Goal: Information Seeking & Learning: Learn about a topic

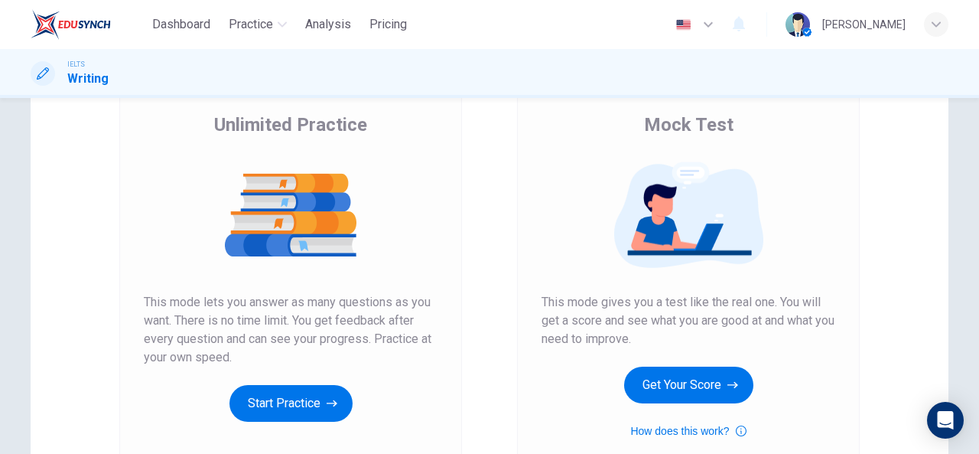
scroll to position [132, 0]
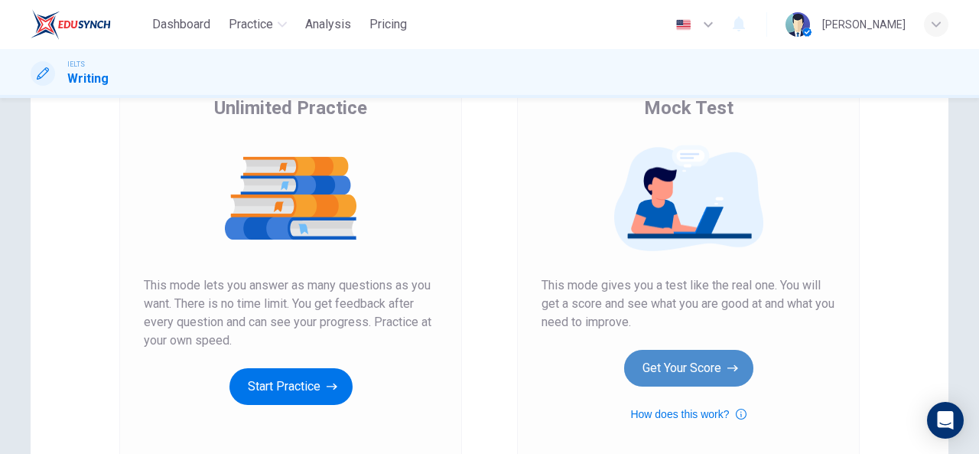
click at [687, 379] on button "Get Your Score" at bounding box center [688, 368] width 129 height 37
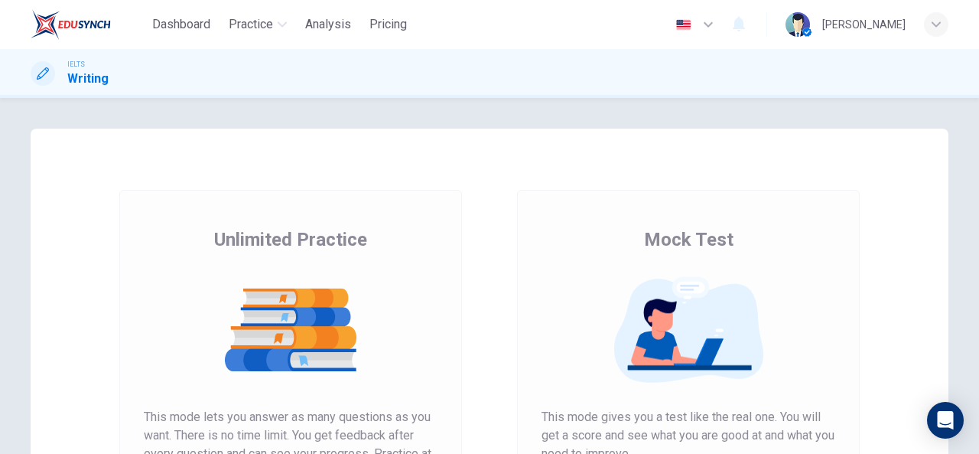
scroll to position [227, 0]
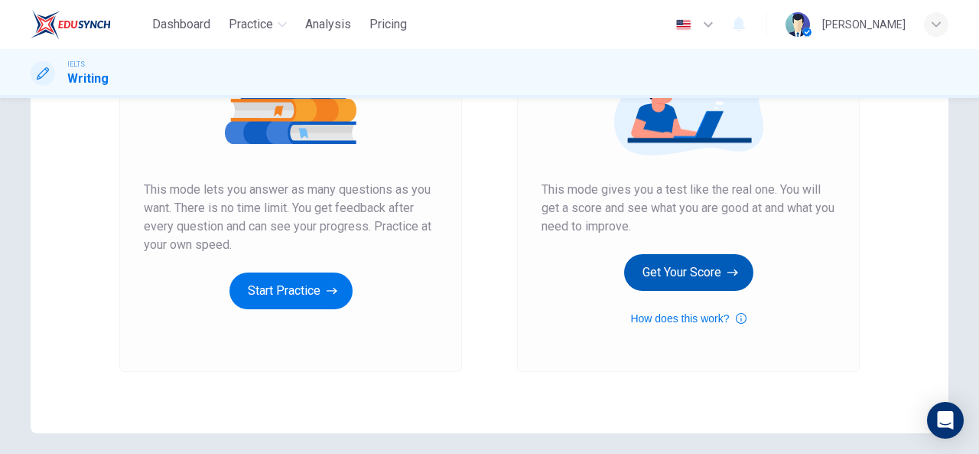
click at [690, 277] on button "Get Your Score" at bounding box center [688, 272] width 129 height 37
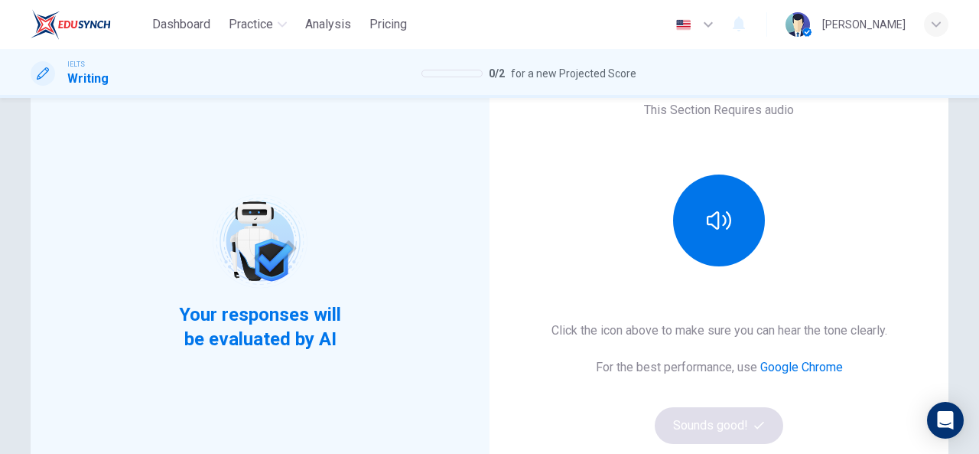
scroll to position [135, 0]
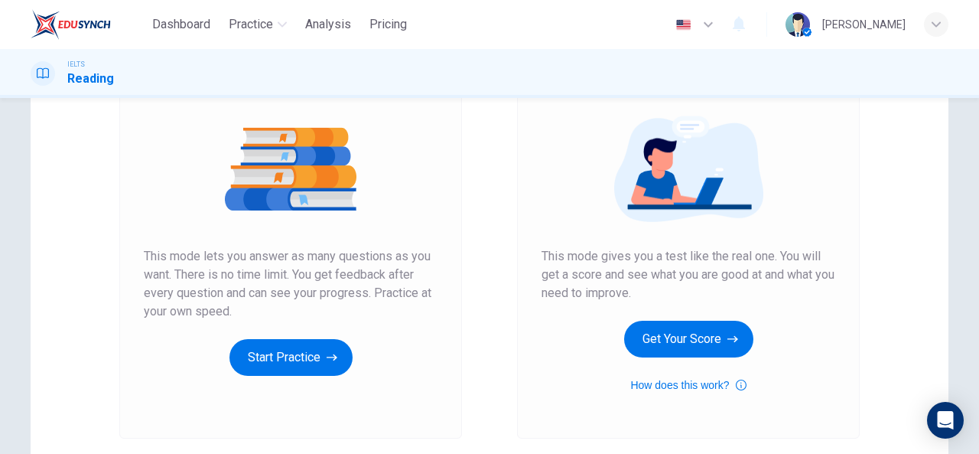
scroll to position [164, 0]
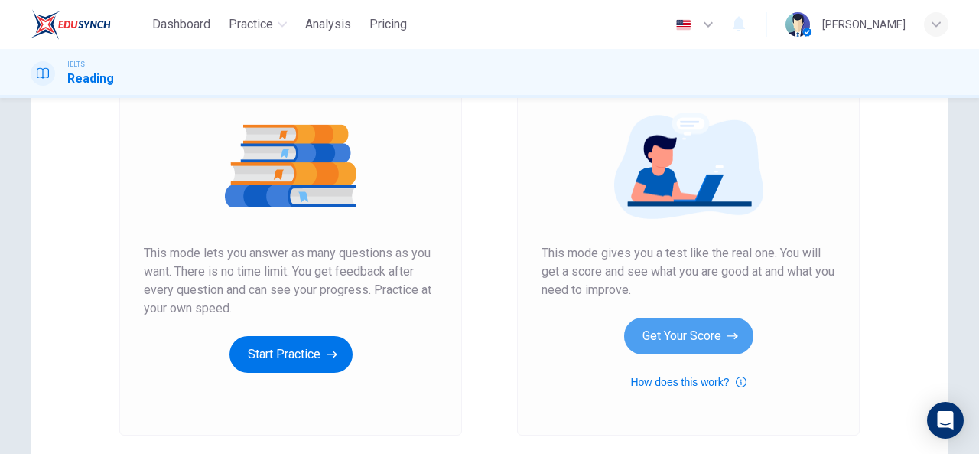
click at [688, 335] on button "Get Your Score" at bounding box center [688, 335] width 129 height 37
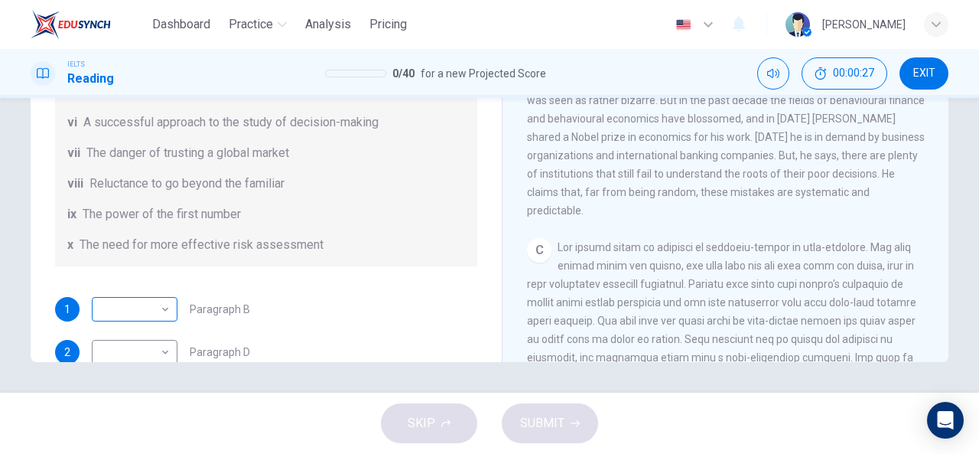
scroll to position [86, 0]
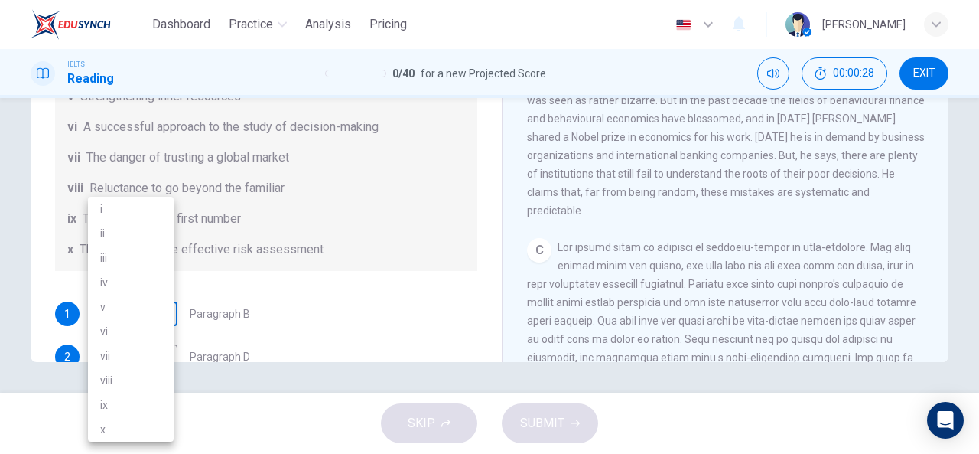
click at [164, 316] on body "Dashboard Practice Analysis Pricing English en ​ Tamma Musholeha IELTS Reading …" at bounding box center [489, 227] width 979 height 454
click at [304, 317] on div at bounding box center [489, 227] width 979 height 454
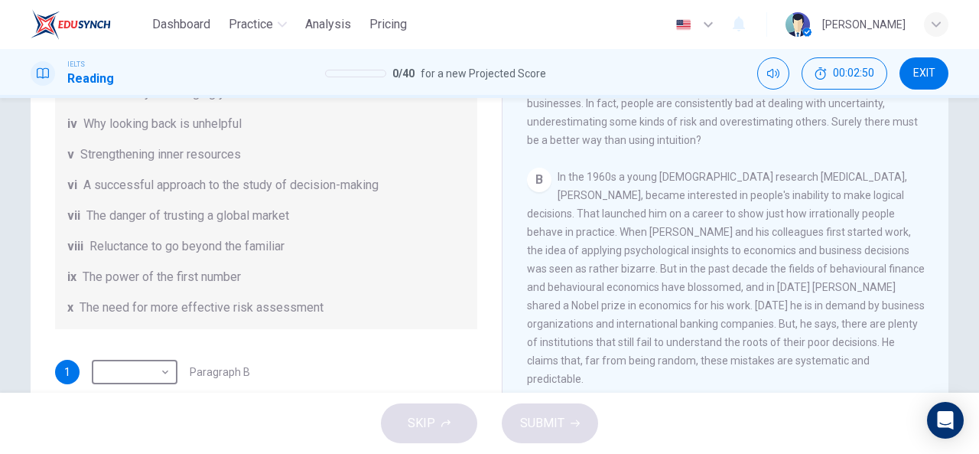
scroll to position [102, 0]
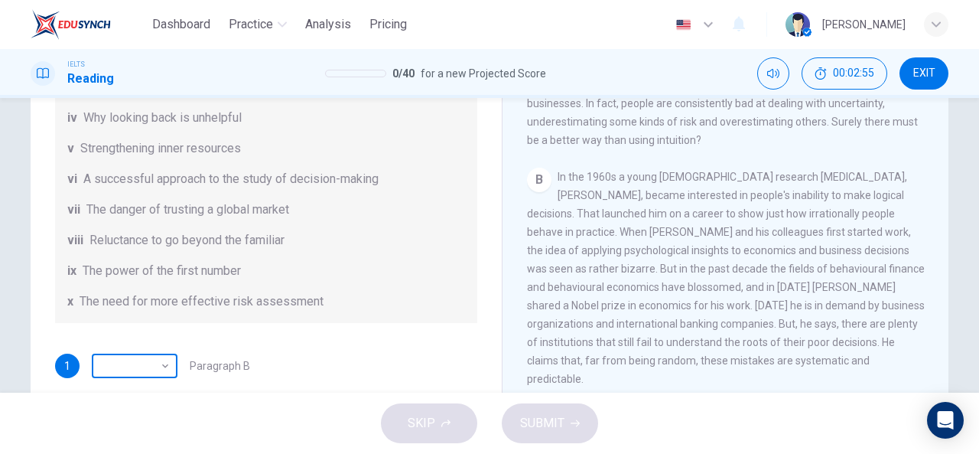
click at [166, 368] on body "Dashboard Practice Analysis Pricing English en ​ Tamma Musholeha IELTS Reading …" at bounding box center [489, 227] width 979 height 454
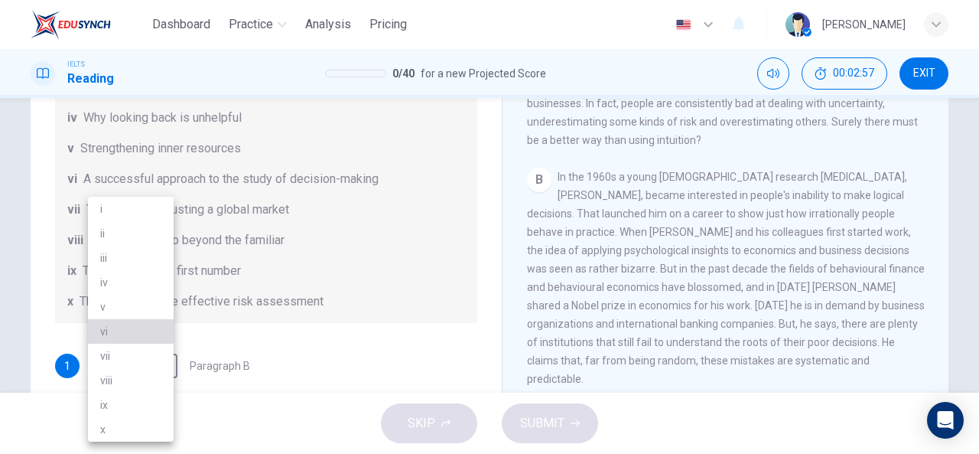
click at [146, 329] on li "vi" at bounding box center [131, 331] width 86 height 24
type input "vi"
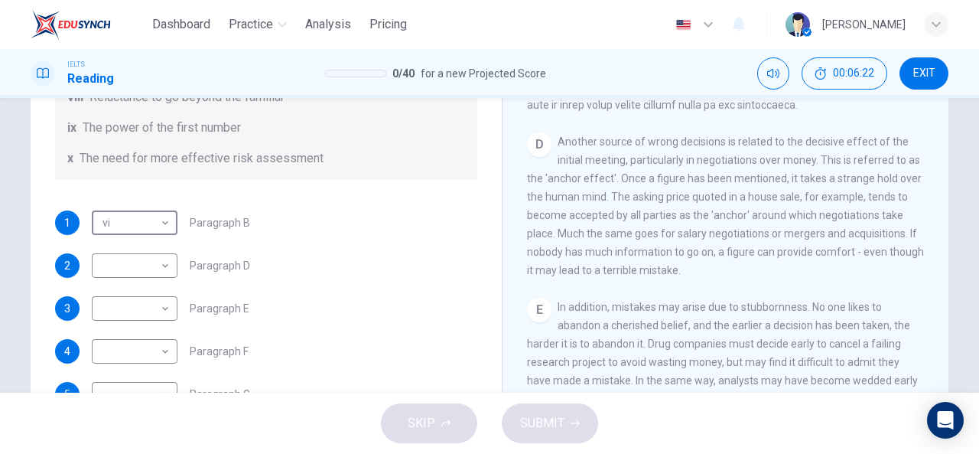
scroll to position [175, 0]
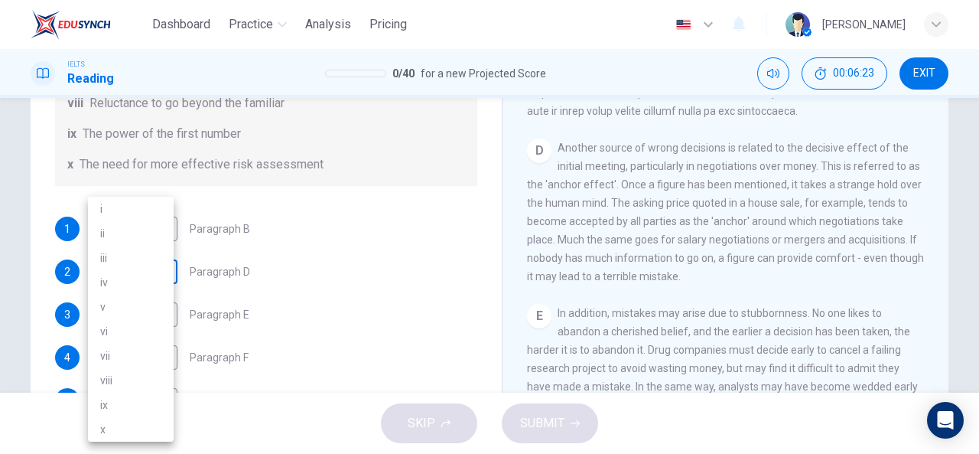
click at [164, 272] on body "Dashboard Practice Analysis Pricing English en ​ Tamma Musholeha IELTS Reading …" at bounding box center [489, 227] width 979 height 454
click at [124, 209] on li "i" at bounding box center [131, 209] width 86 height 24
type input "i"
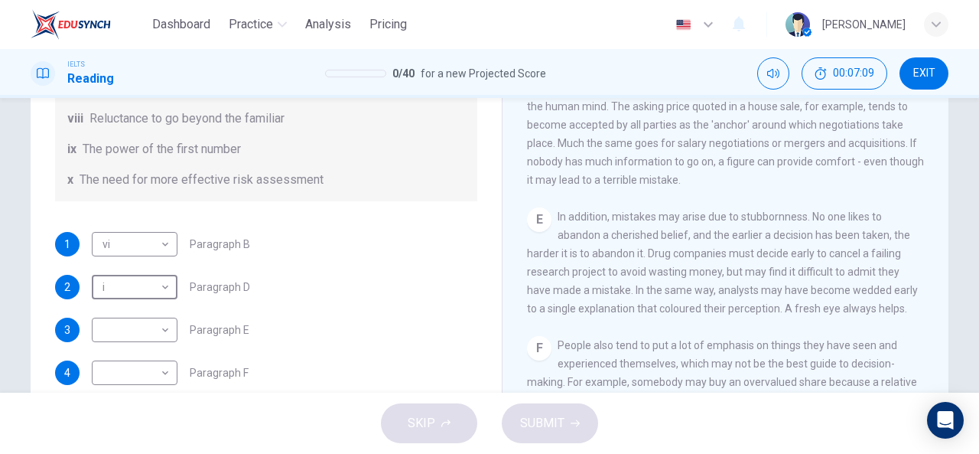
scroll to position [280, 0]
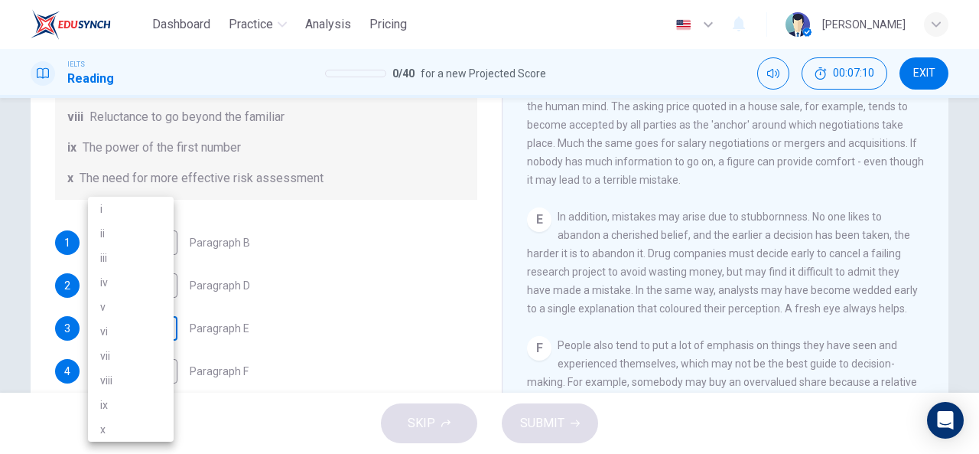
click at [164, 331] on body "Dashboard Practice Analysis Pricing English en ​ Tamma Musholeha IELTS Reading …" at bounding box center [489, 227] width 979 height 454
click at [112, 305] on li "v" at bounding box center [131, 306] width 86 height 24
type input "v"
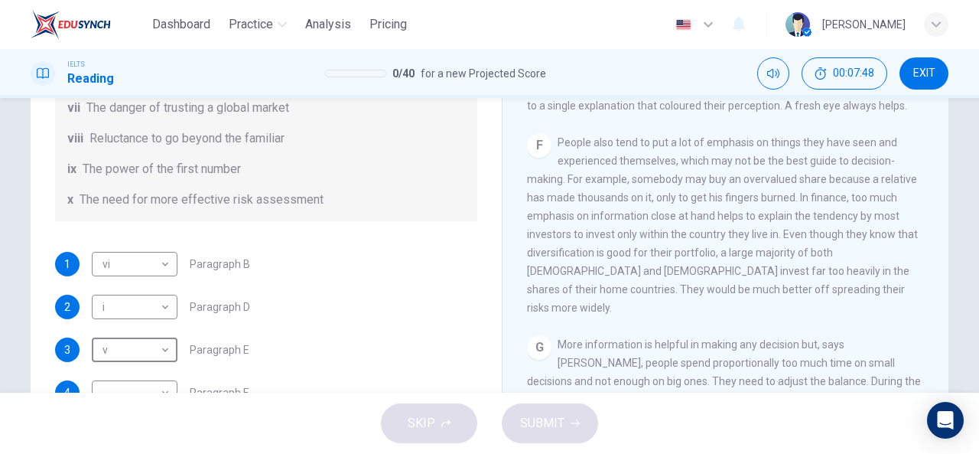
scroll to position [294, 0]
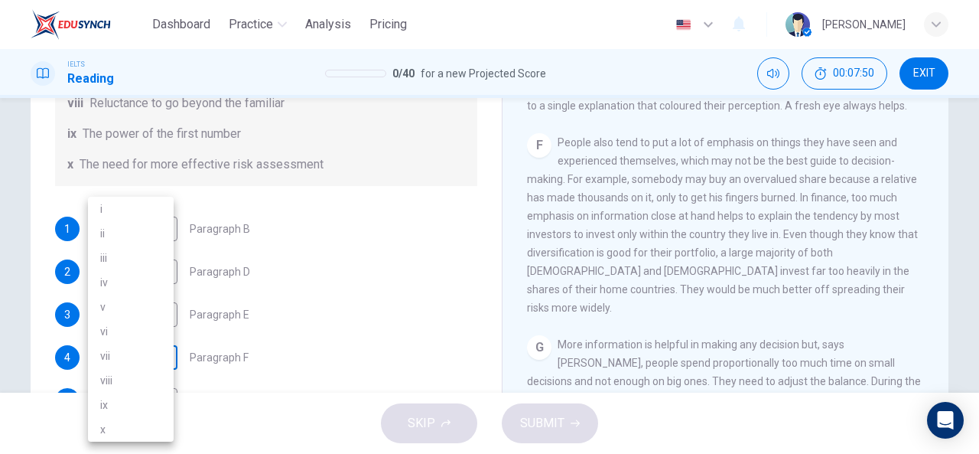
click at [164, 346] on body "Dashboard Practice Analysis Pricing English en ​ Tamma Musholeha IELTS Reading …" at bounding box center [489, 227] width 979 height 454
click at [122, 347] on li "vii" at bounding box center [131, 355] width 86 height 24
type input "vii"
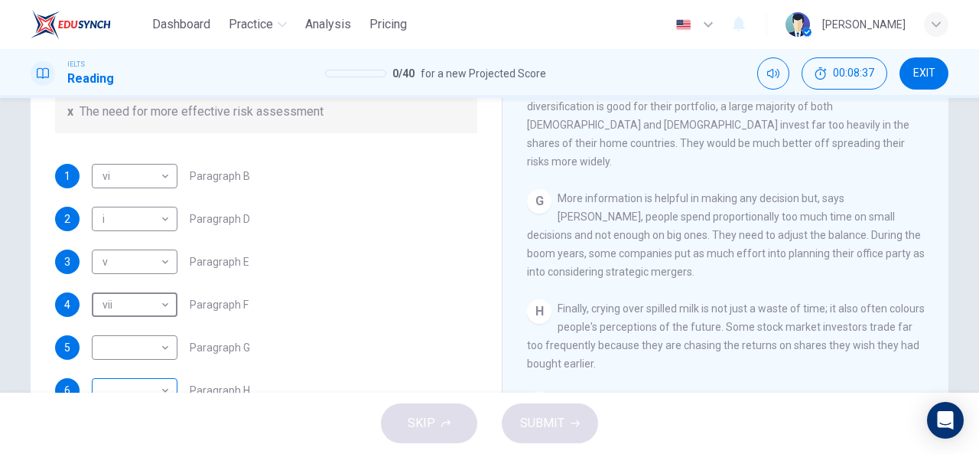
scroll to position [239, 0]
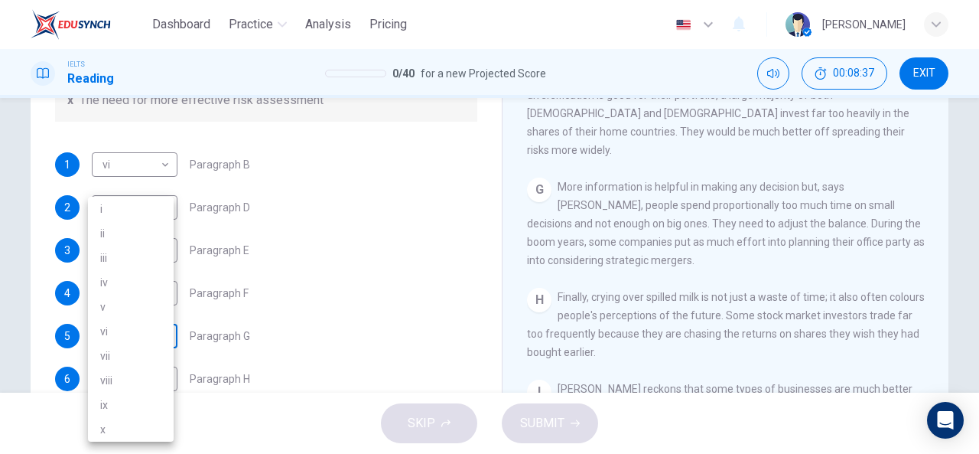
click at [162, 330] on body "Dashboard Practice Analysis Pricing English en ​ Tamma Musholeha IELTS Reading …" at bounding box center [489, 227] width 979 height 454
click at [125, 233] on li "ii" at bounding box center [131, 233] width 86 height 24
type input "ii"
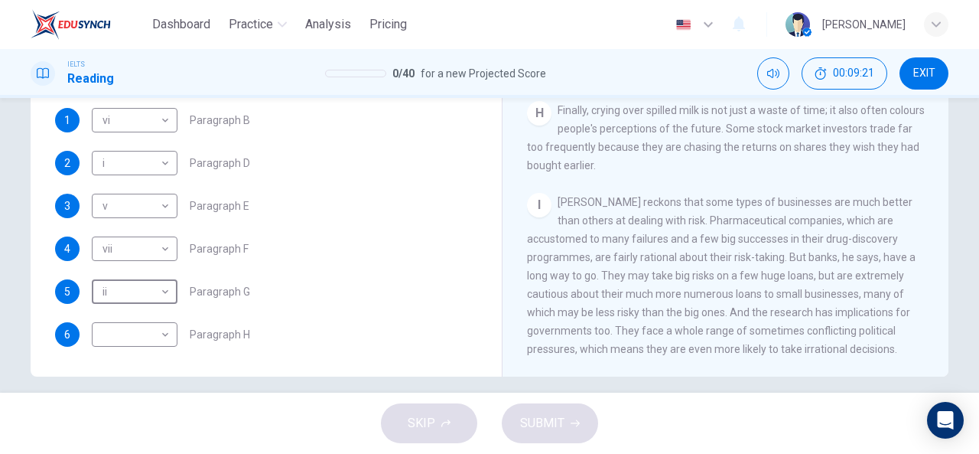
scroll to position [298, 0]
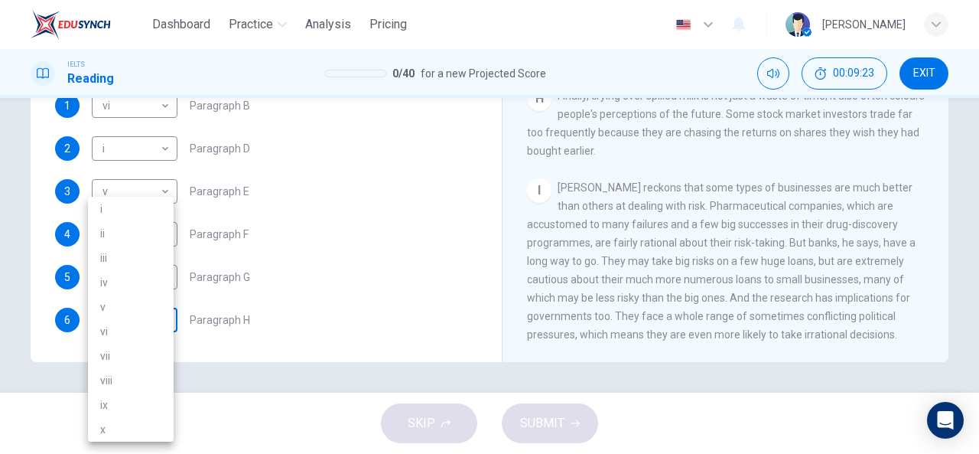
click at [163, 319] on body "Dashboard Practice Analysis Pricing English en ​ Tamma Musholeha IELTS Reading …" at bounding box center [489, 227] width 979 height 454
click at [133, 210] on li "i" at bounding box center [131, 209] width 86 height 24
type input "i"
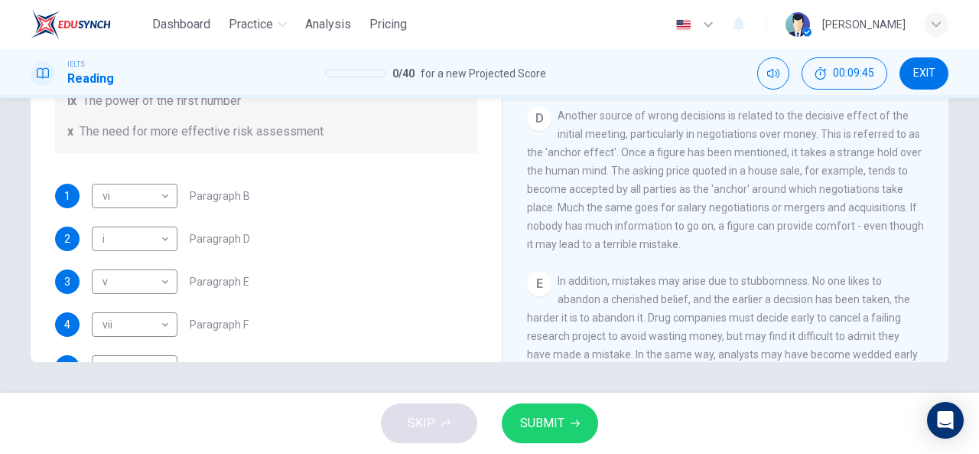
scroll to position [203, 0]
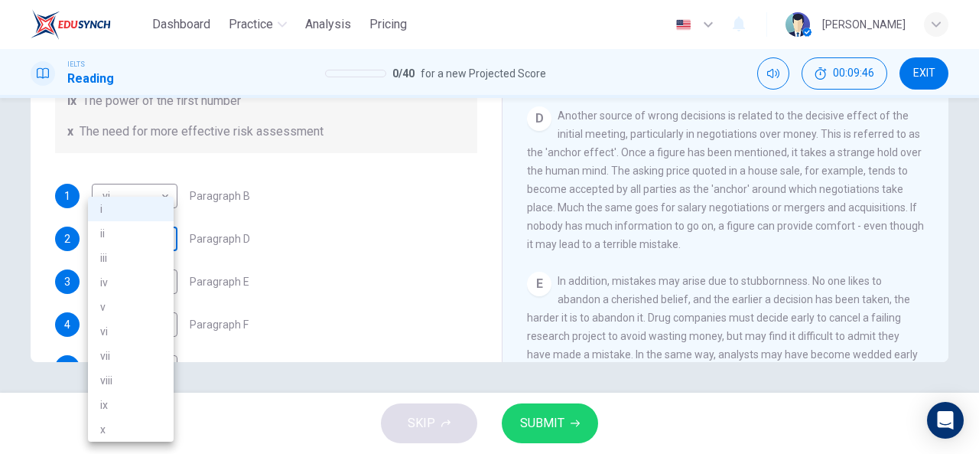
click at [164, 239] on body "Dashboard Practice Analysis Pricing English en ​ Tamma Musholeha IELTS Reading …" at bounding box center [489, 227] width 979 height 454
click at [124, 426] on li "x" at bounding box center [131, 429] width 86 height 24
type input "x"
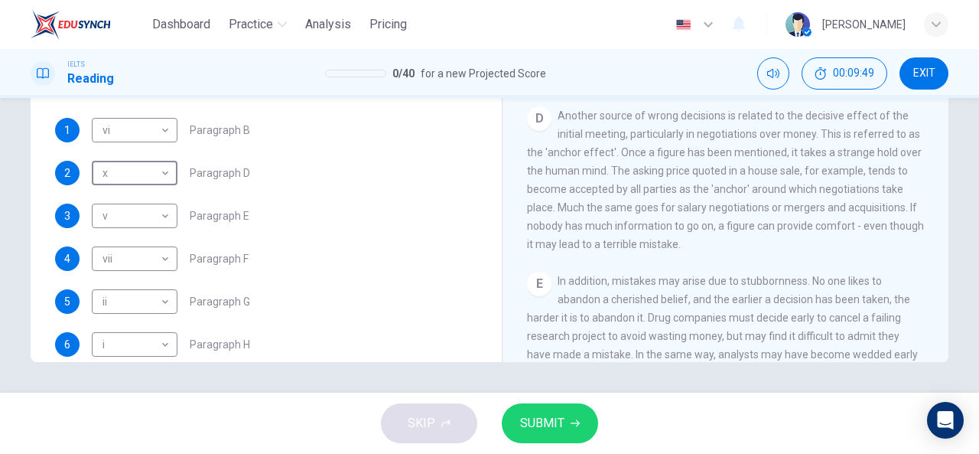
scroll to position [294, 0]
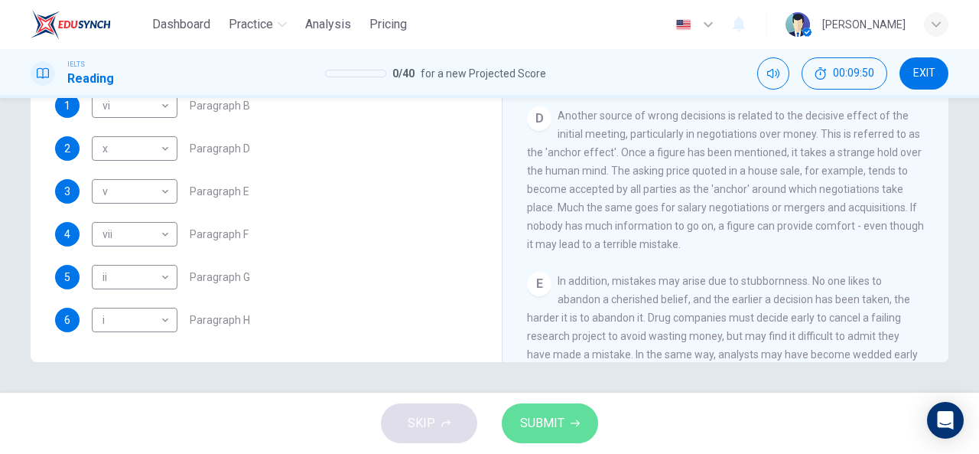
click at [551, 425] on span "SUBMIT" at bounding box center [542, 422] width 44 height 21
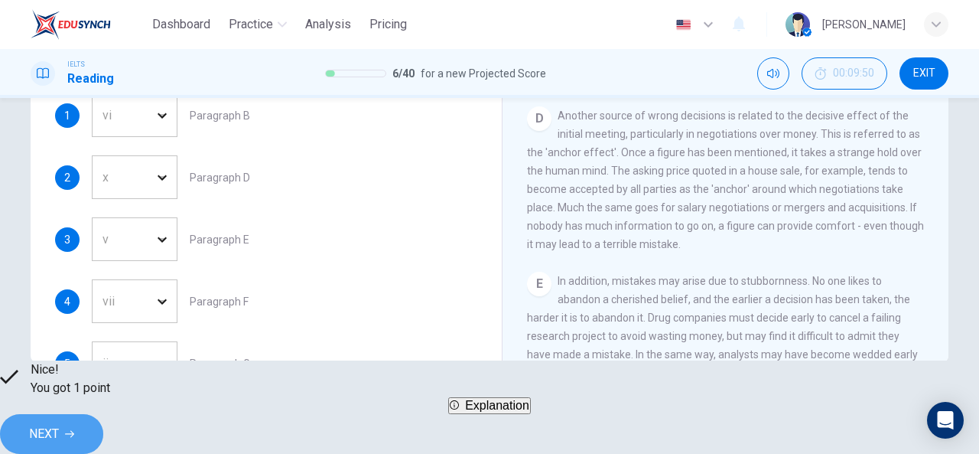
click at [59, 423] on span "NEXT" at bounding box center [44, 433] width 30 height 21
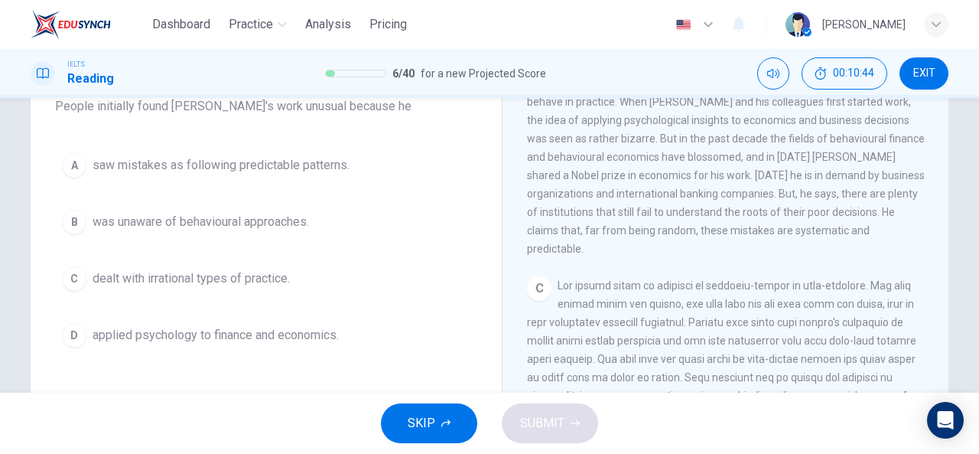
scroll to position [144, 0]
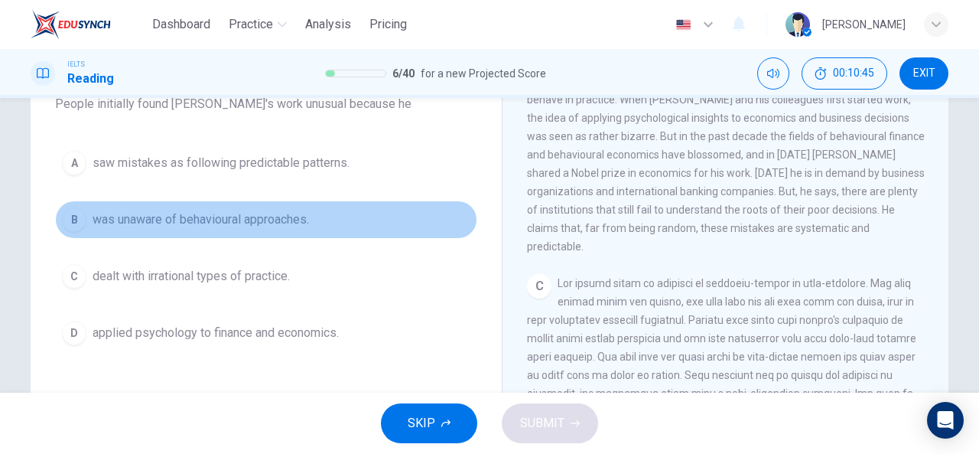
click at [196, 220] on span "was unaware of behavioural approaches." at bounding box center [201, 219] width 216 height 18
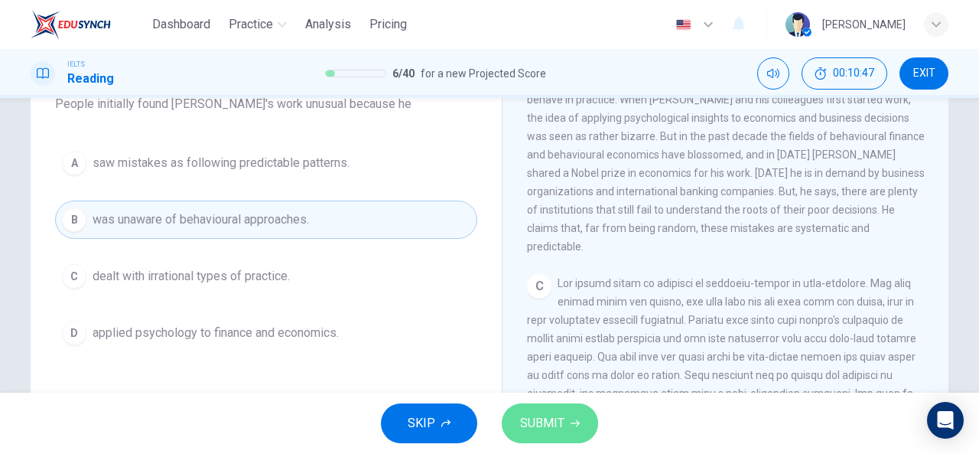
click at [516, 415] on button "SUBMIT" at bounding box center [550, 423] width 96 height 40
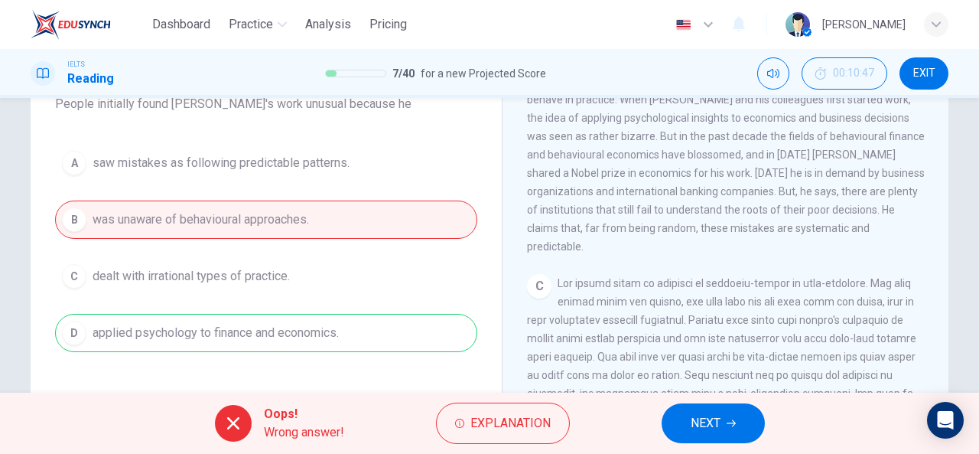
click at [698, 420] on span "NEXT" at bounding box center [706, 422] width 30 height 21
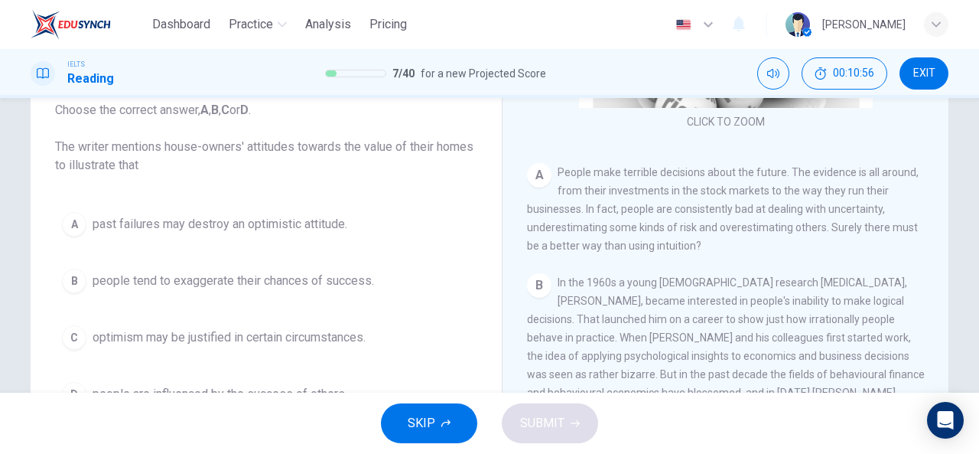
scroll to position [103, 0]
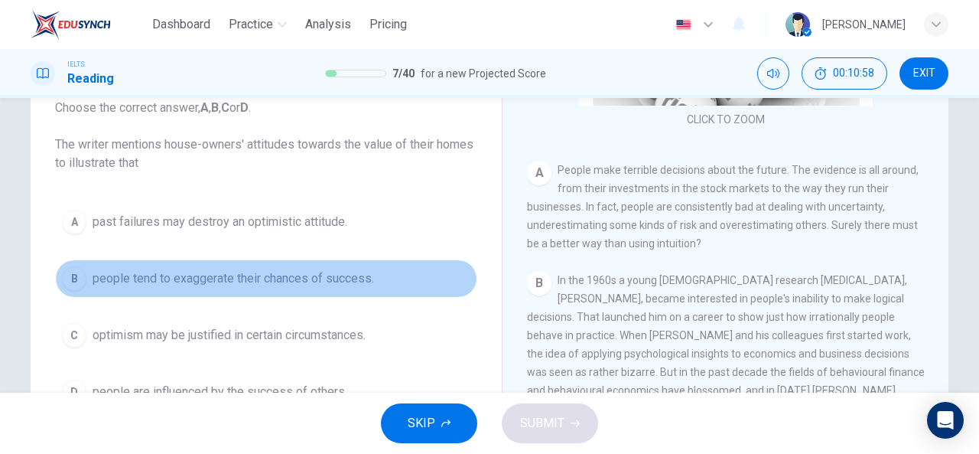
click at [314, 270] on span "people tend to exaggerate their chances of success." at bounding box center [233, 278] width 281 height 18
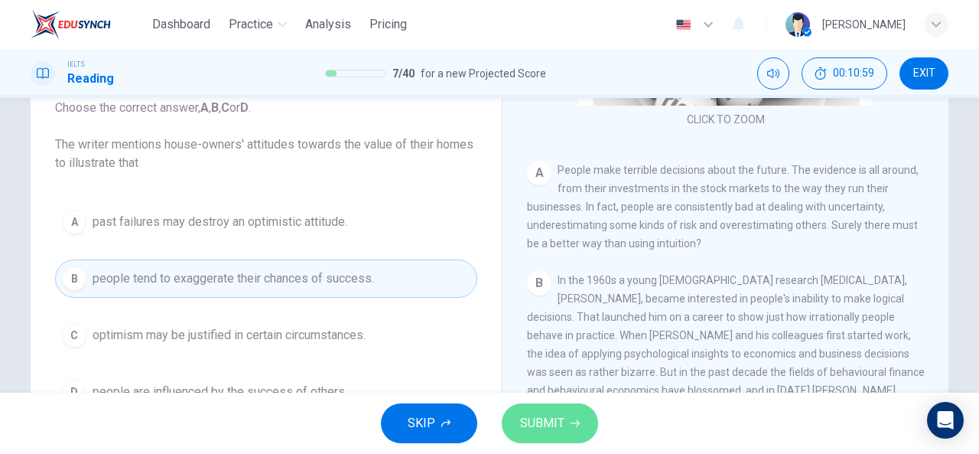
click at [531, 424] on span "SUBMIT" at bounding box center [542, 422] width 44 height 21
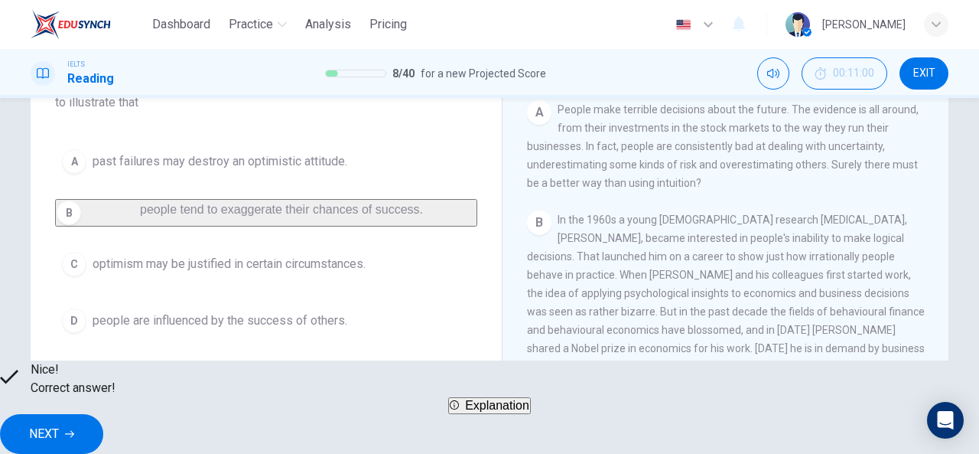
scroll to position [164, 0]
click at [103, 429] on button "NEXT" at bounding box center [51, 434] width 103 height 40
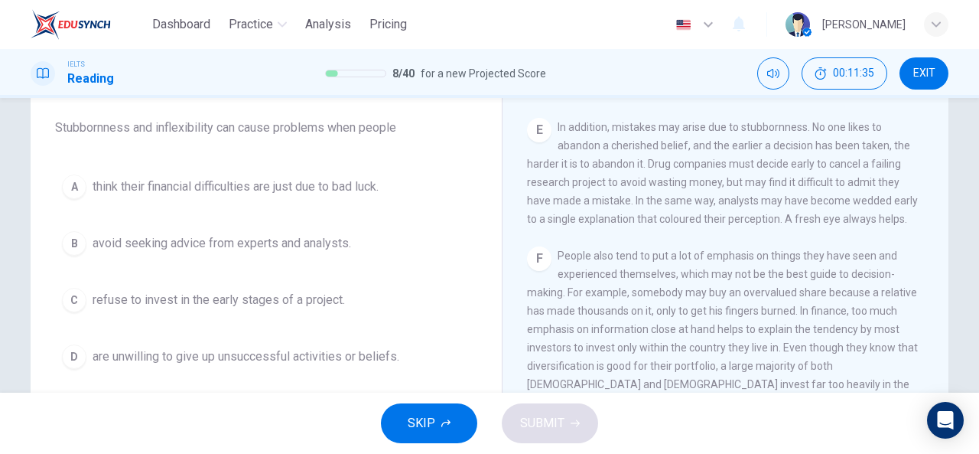
scroll to position [123, 0]
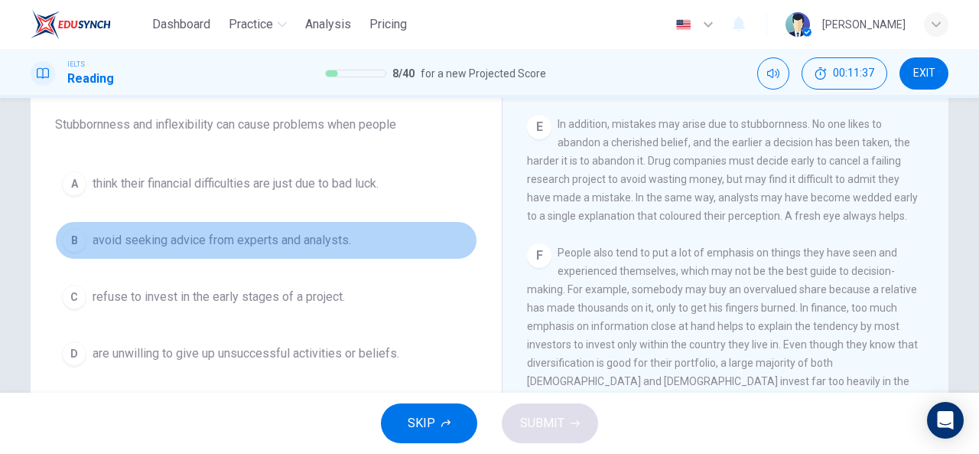
click at [281, 240] on span "avoid seeking advice from experts and analysts." at bounding box center [222, 240] width 259 height 18
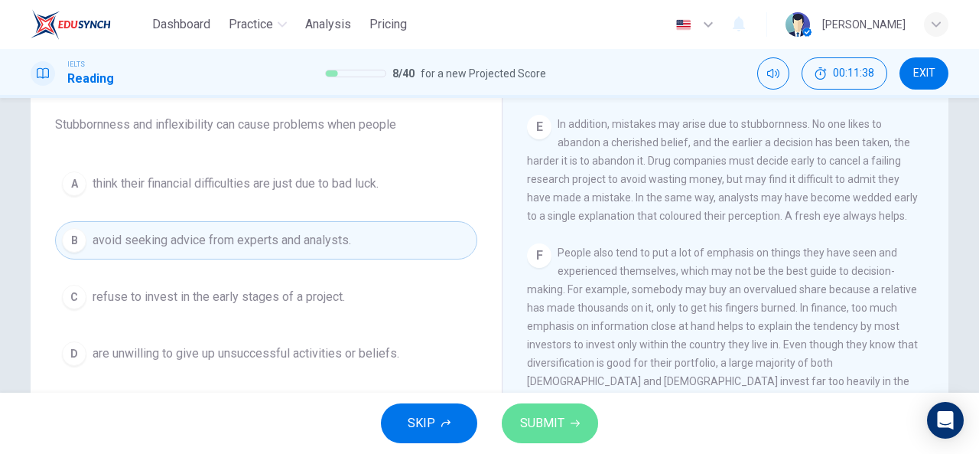
click at [522, 414] on span "SUBMIT" at bounding box center [542, 422] width 44 height 21
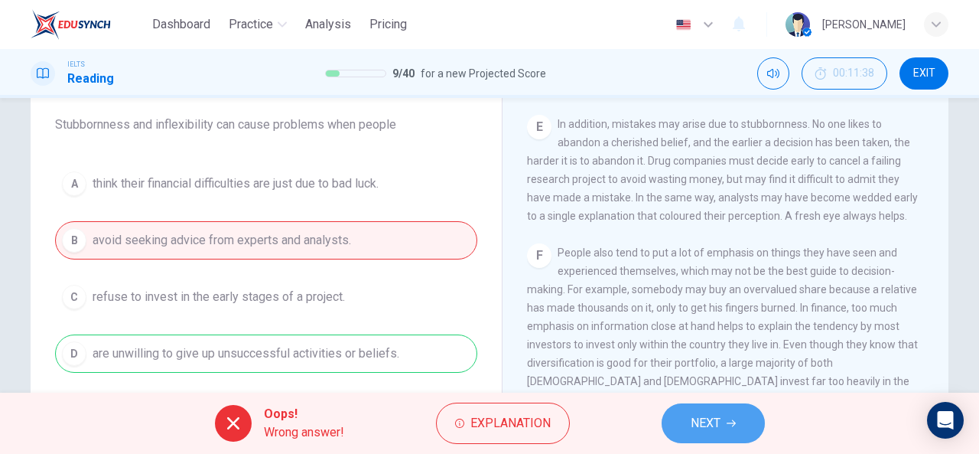
click at [708, 421] on span "NEXT" at bounding box center [706, 422] width 30 height 21
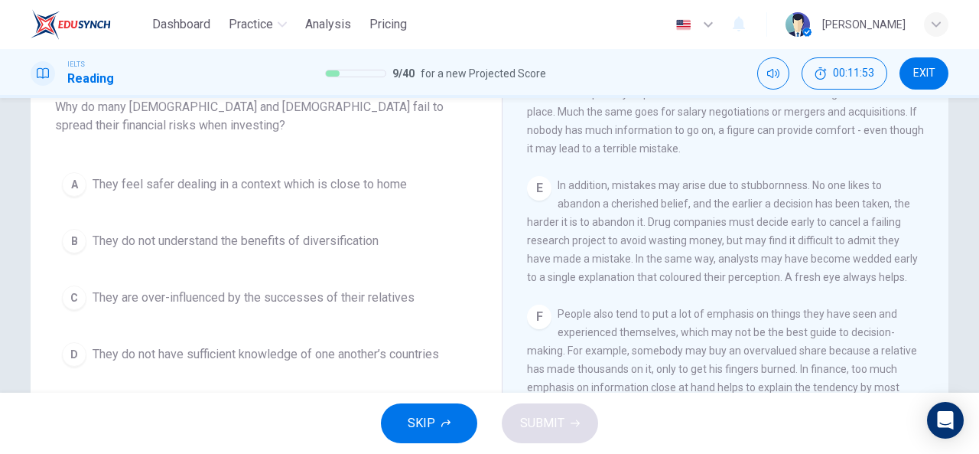
scroll to position [946, 0]
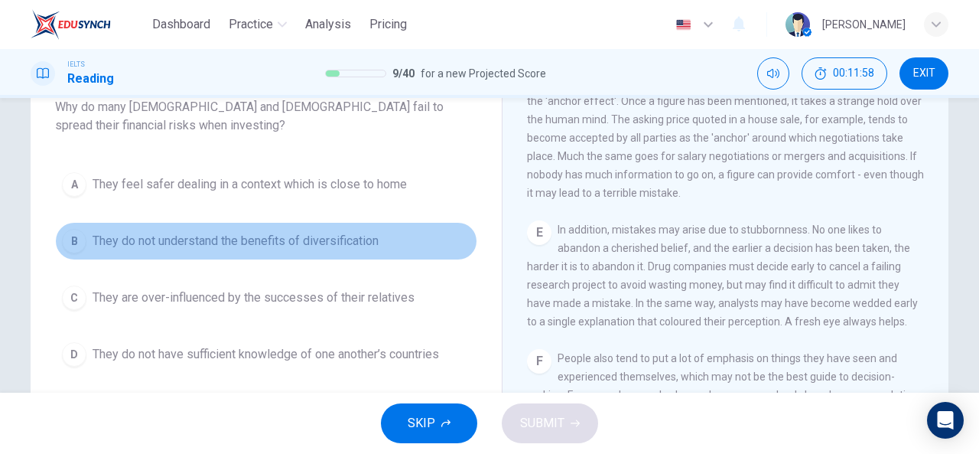
click at [314, 229] on button "B They do not understand the benefits of diversification" at bounding box center [266, 241] width 422 height 38
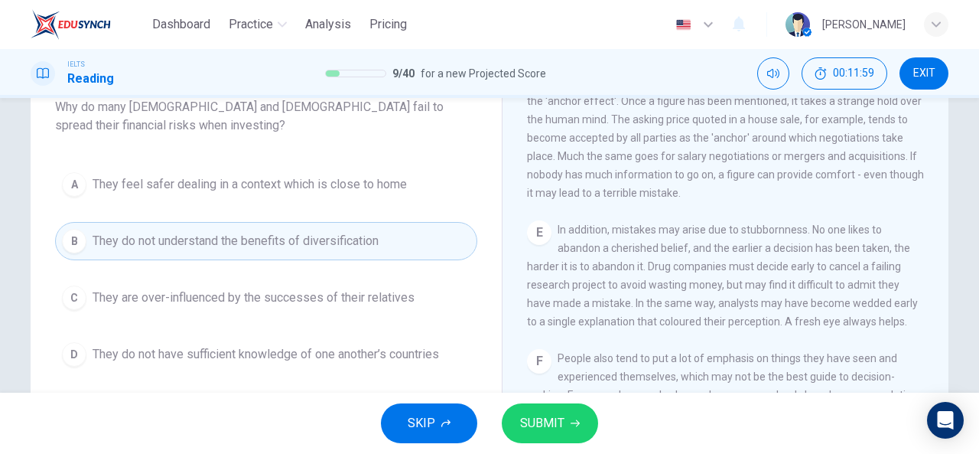
click at [575, 423] on icon "button" at bounding box center [575, 423] width 9 height 7
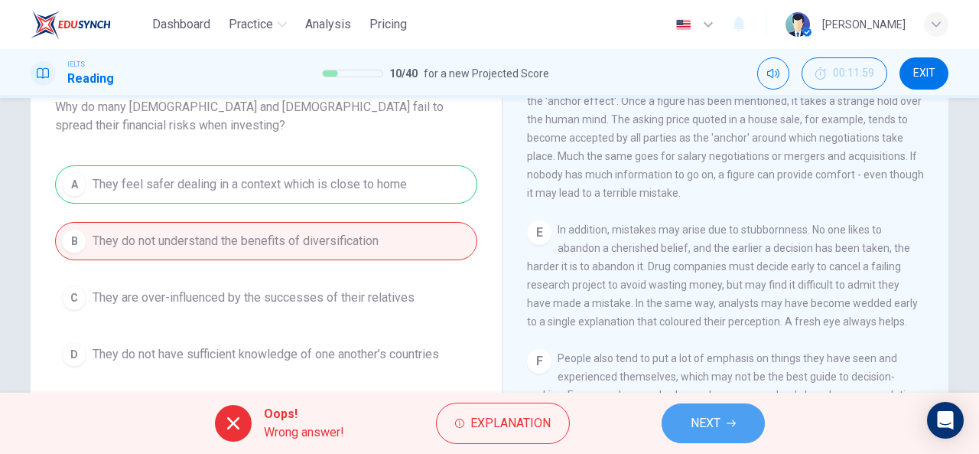
click at [705, 431] on span "NEXT" at bounding box center [706, 422] width 30 height 21
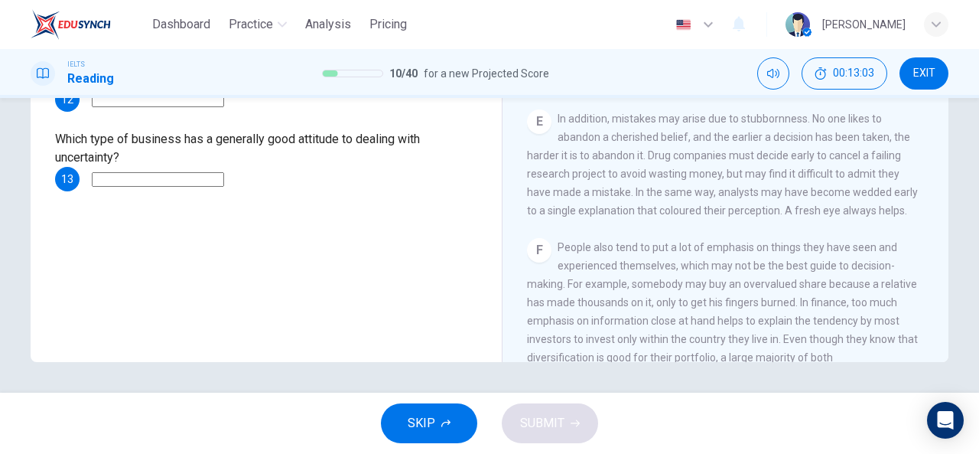
scroll to position [838, 0]
